Goal: Task Accomplishment & Management: Manage account settings

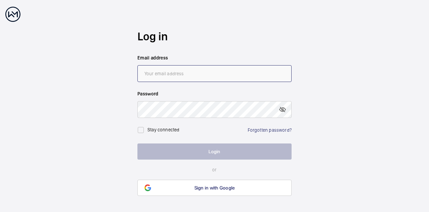
click at [161, 71] on input "email" at bounding box center [214, 73] width 154 height 17
type input "[EMAIL_ADDRESS][DOMAIN_NAME]"
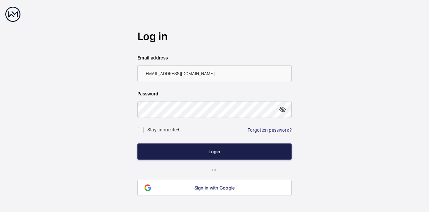
click at [207, 152] on button "Login" at bounding box center [214, 151] width 154 height 16
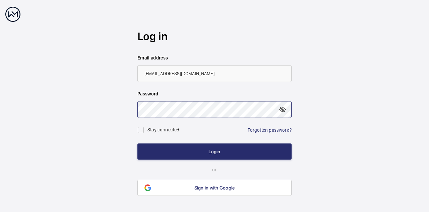
click at [120, 110] on wm-front-auth-container "Log in Email address [EMAIL_ADDRESS][DOMAIN_NAME] Password Stay connected Forgo…" at bounding box center [214, 112] width 429 height 225
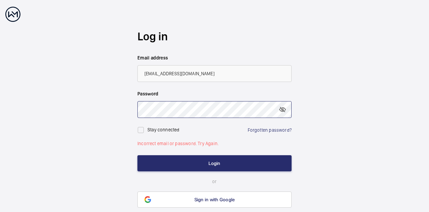
click at [137, 155] on button "Login" at bounding box center [214, 163] width 154 height 16
click at [255, 130] on link "Forgotten password?" at bounding box center [270, 129] width 44 height 5
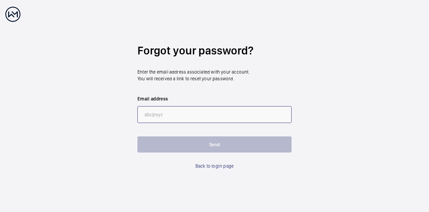
click at [162, 114] on input "email" at bounding box center [214, 114] width 154 height 17
type input "[EMAIL_ADDRESS][DOMAIN_NAME]"
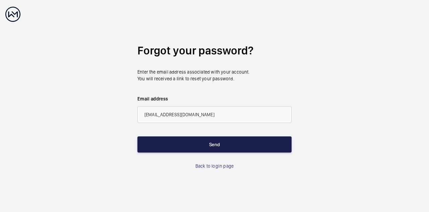
click at [186, 146] on button "Send" at bounding box center [214, 144] width 154 height 16
